Goal: Find specific page/section: Find specific page/section

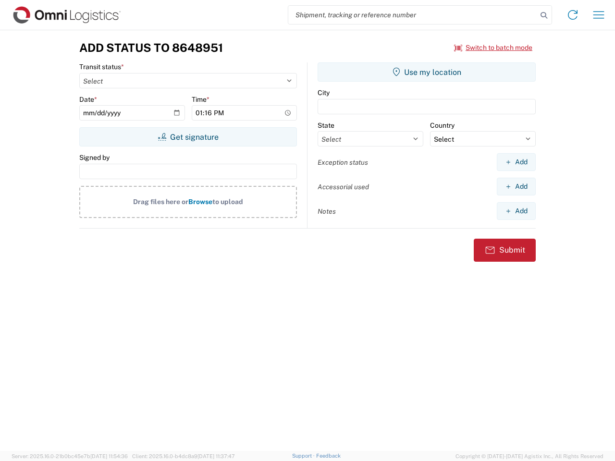
click at [413, 15] on input "search" at bounding box center [412, 15] width 249 height 18
click at [544, 15] on icon at bounding box center [543, 15] width 13 height 13
click at [573, 15] on icon at bounding box center [572, 14] width 15 height 15
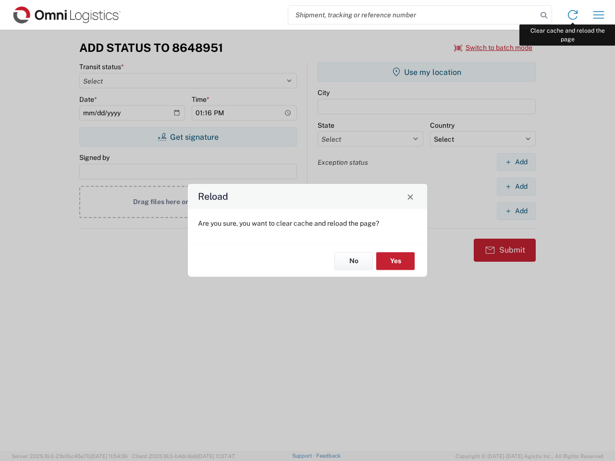
click at [599, 15] on div "Reload Are you sure, you want to clear cache and reload the page? No Yes" at bounding box center [307, 230] width 615 height 461
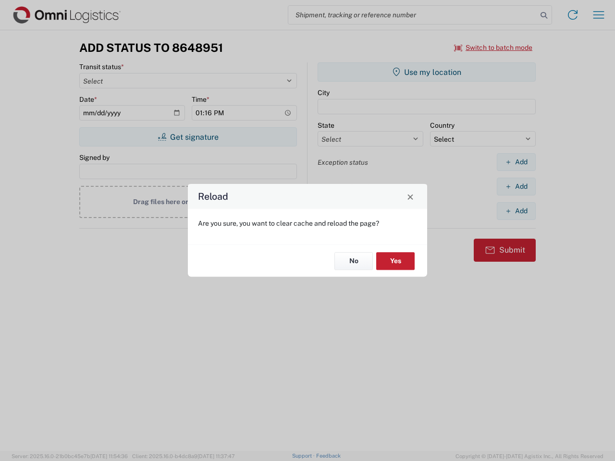
click at [494, 48] on div "Reload Are you sure, you want to clear cache and reload the page? No Yes" at bounding box center [307, 230] width 615 height 461
click at [188, 137] on div "Reload Are you sure, you want to clear cache and reload the page? No Yes" at bounding box center [307, 230] width 615 height 461
click at [427, 72] on div "Reload Are you sure, you want to clear cache and reload the page? No Yes" at bounding box center [307, 230] width 615 height 461
click at [516, 162] on div "Reload Are you sure, you want to clear cache and reload the page? No Yes" at bounding box center [307, 230] width 615 height 461
click at [516, 187] on div "Reload Are you sure, you want to clear cache and reload the page? No Yes" at bounding box center [307, 230] width 615 height 461
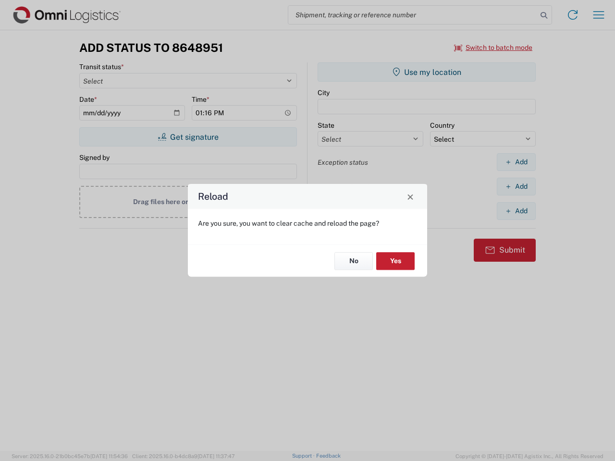
click at [516, 211] on div "Reload Are you sure, you want to clear cache and reload the page? No Yes" at bounding box center [307, 230] width 615 height 461
